Goal: Communication & Community: Share content

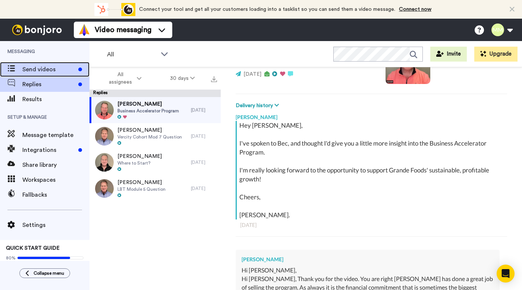
click at [57, 71] on span "Send videos" at bounding box center [48, 69] width 53 height 9
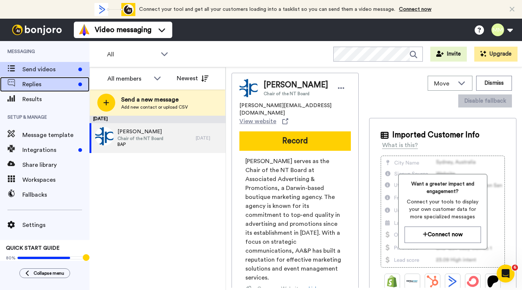
click at [41, 82] on span "Replies" at bounding box center [48, 84] width 53 height 9
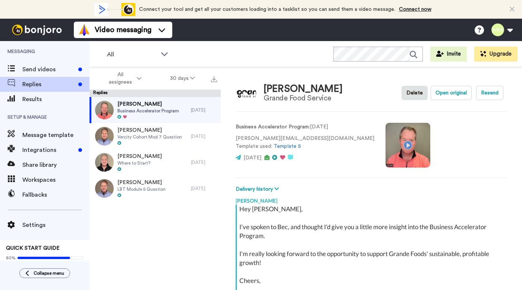
scroll to position [84, 0]
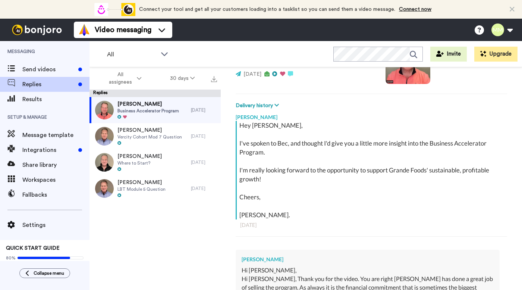
type textarea "x"
click at [57, 71] on span "Send videos" at bounding box center [48, 69] width 53 height 9
